Goal: Obtain resource: Download file/media

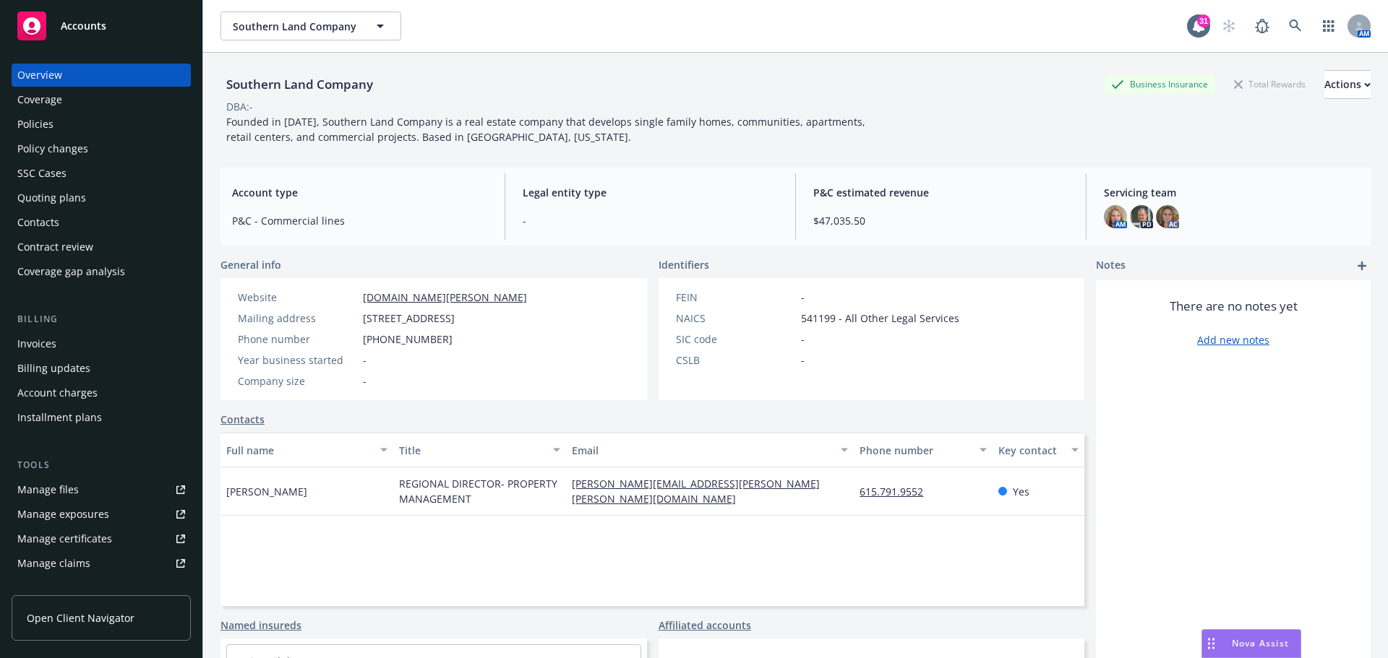
click at [59, 124] on div "Policies" at bounding box center [101, 124] width 168 height 23
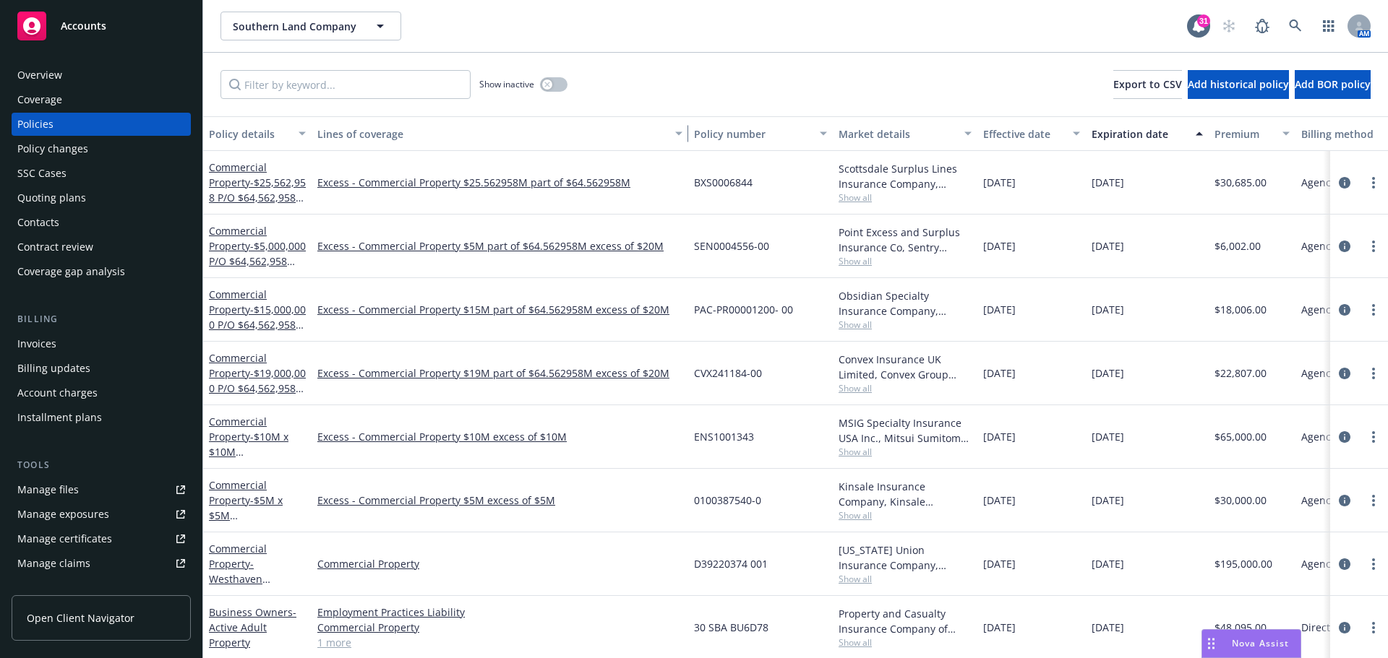
drag, startPoint x: 489, startPoint y: 126, endPoint x: 685, endPoint y: 155, distance: 198.0
click at [685, 155] on div "Policy details Lines of coverage Policy number Market details Effective date Ex…" at bounding box center [795, 387] width 1185 height 542
click at [249, 168] on link "Commercial Property - $25,562,958 P/O $64,562,958 [GEOGRAPHIC_DATA]" at bounding box center [257, 197] width 97 height 74
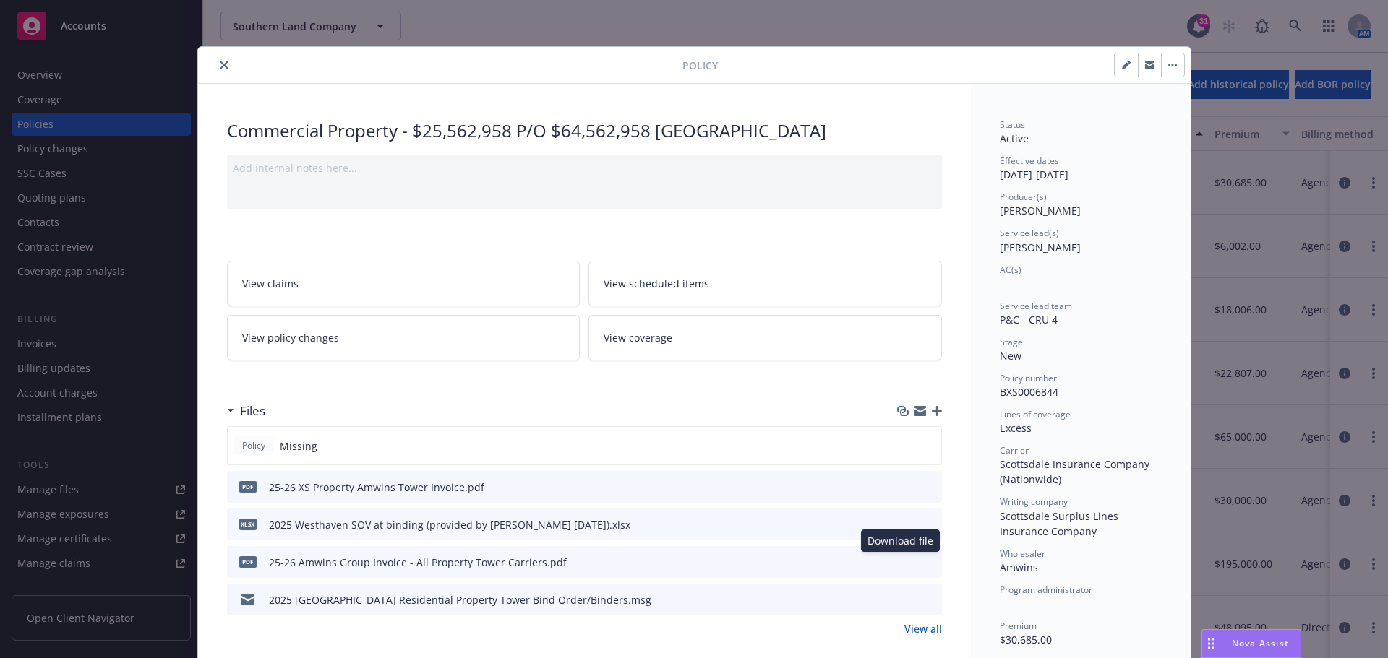
click at [900, 563] on icon "download file" at bounding box center [904, 562] width 12 height 12
click at [215, 65] on button "close" at bounding box center [223, 64] width 17 height 17
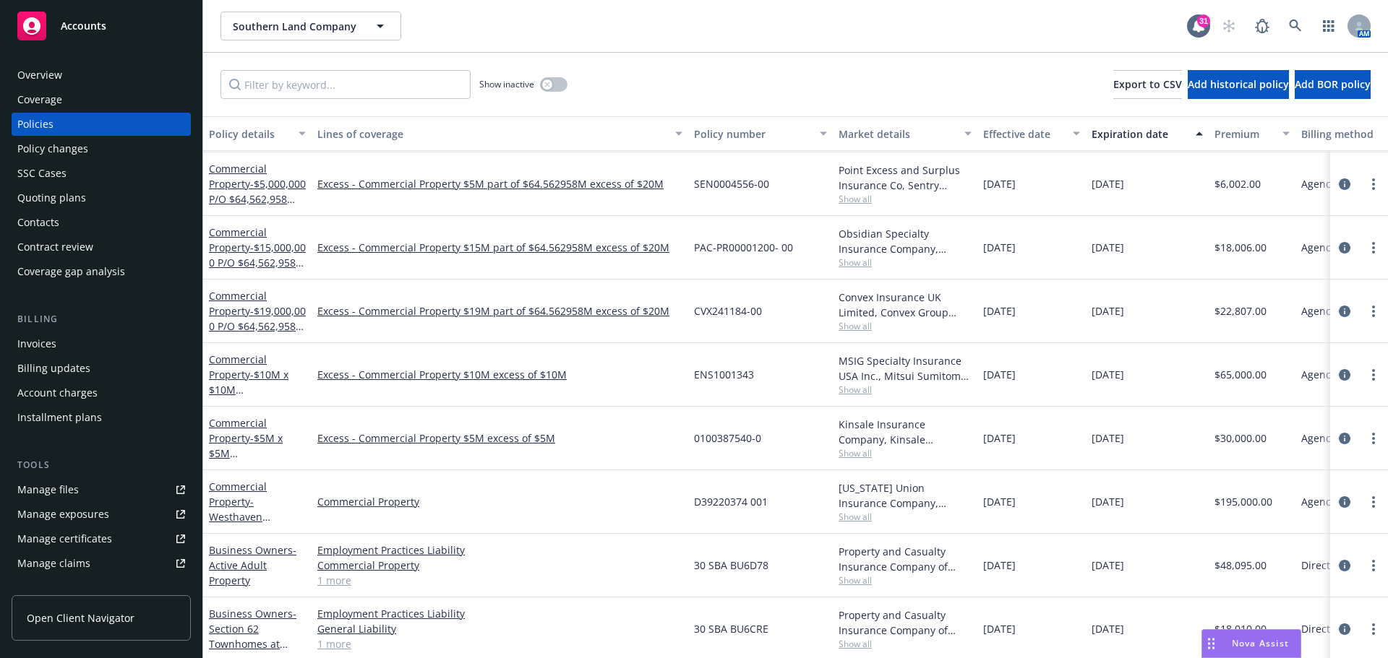
scroll to position [76, 0]
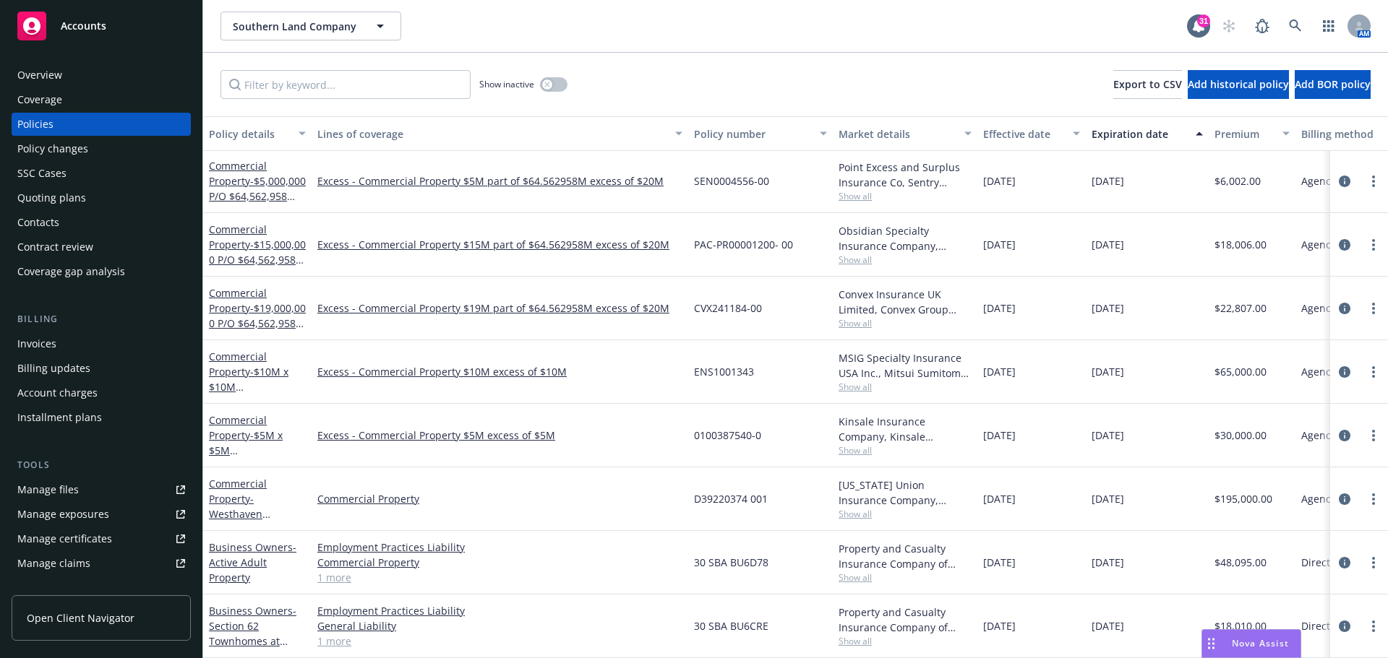
click at [47, 79] on div "Overview" at bounding box center [39, 75] width 45 height 23
